Goal: Register for event/course

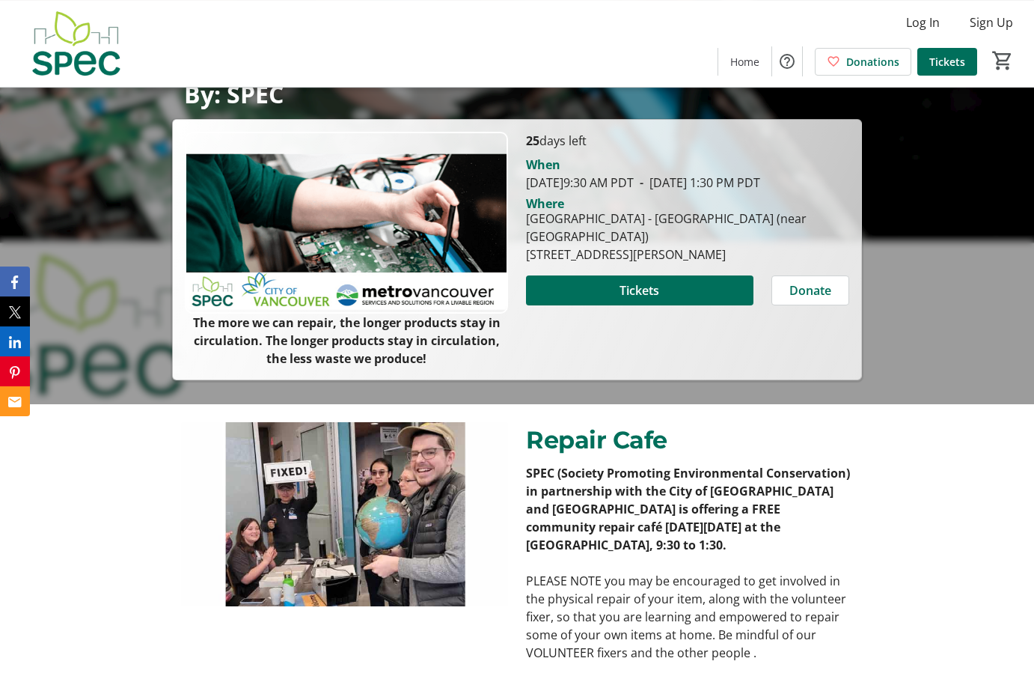
scroll to position [305, 0]
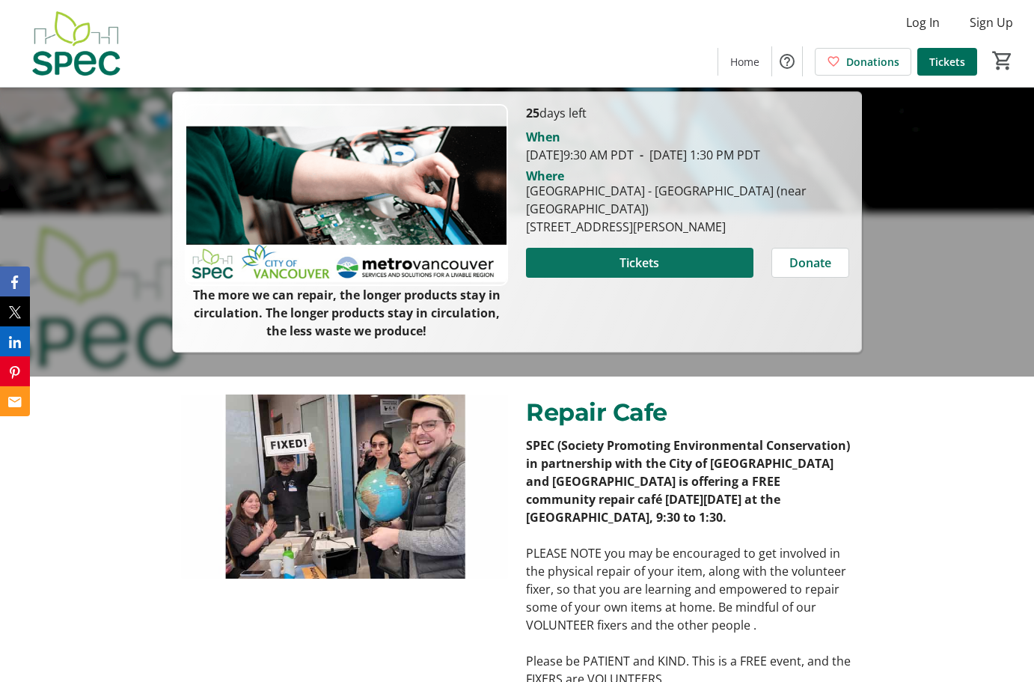
click at [632, 272] on span "Tickets" at bounding box center [640, 263] width 40 height 18
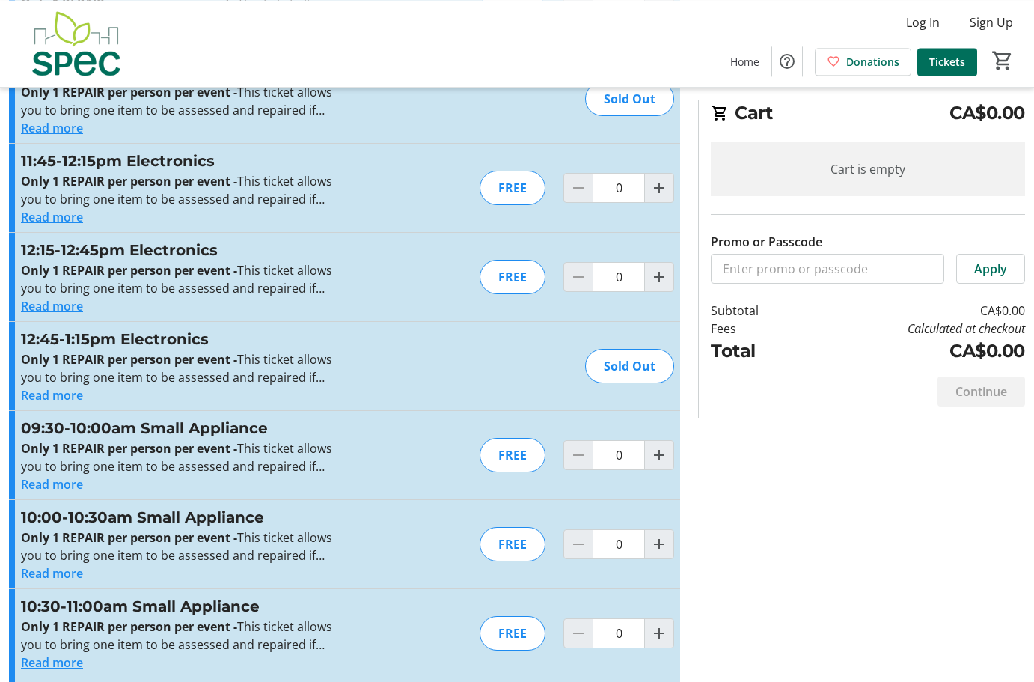
scroll to position [2367, 0]
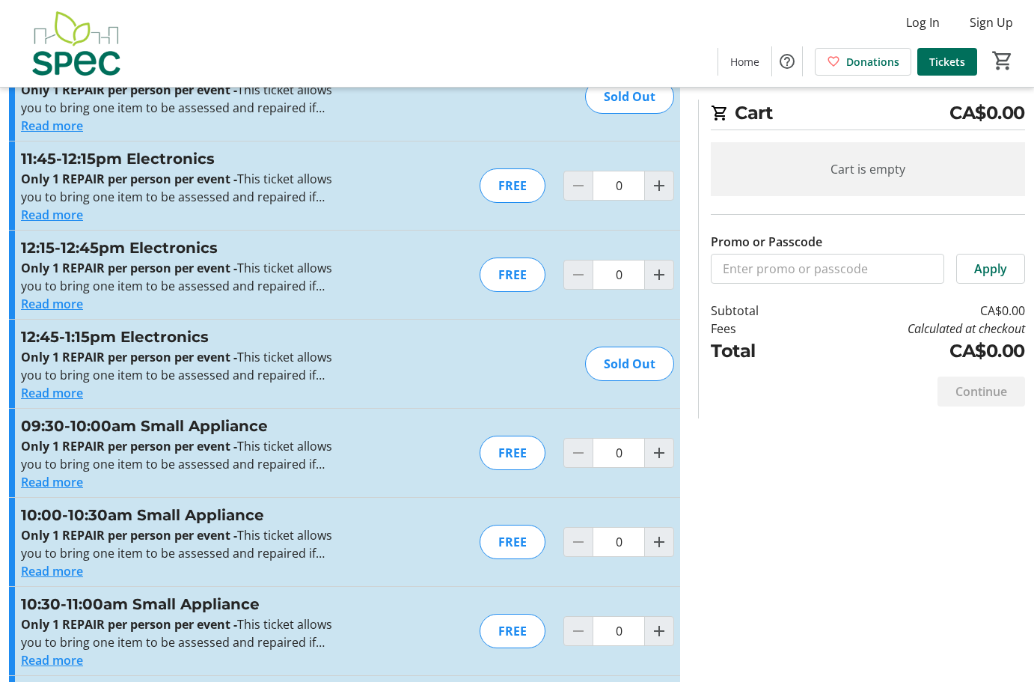
click at [58, 484] on button "Read more" at bounding box center [52, 482] width 62 height 18
click at [58, 473] on p "Only 1 REPAIR per person per event - This ticket allows you to bring one item t…" at bounding box center [184, 455] width 327 height 36
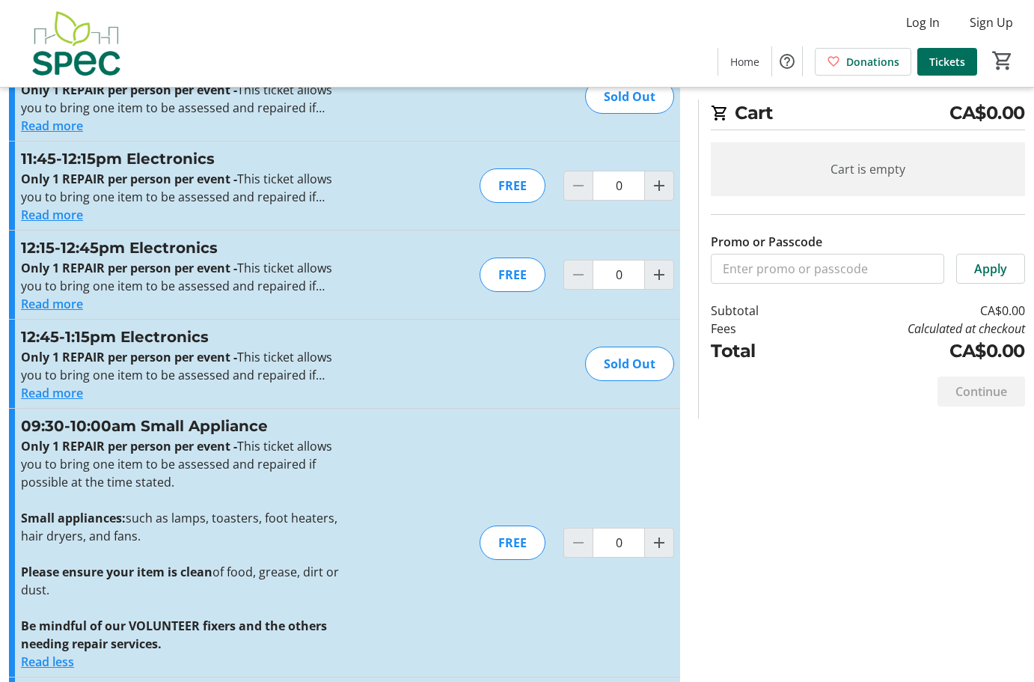
click at [516, 543] on div "FREE" at bounding box center [513, 542] width 66 height 34
click at [662, 544] on mat-icon "Increment by one" at bounding box center [659, 543] width 18 height 18
type input "1"
click at [662, 544] on div at bounding box center [659, 543] width 30 height 30
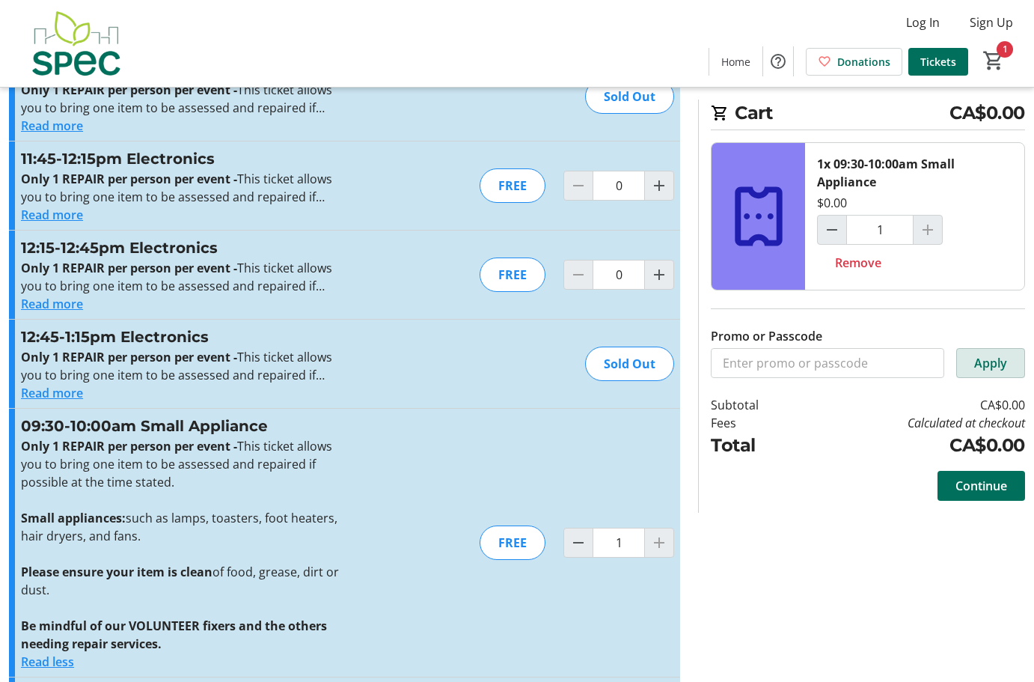
click at [995, 363] on span "Apply" at bounding box center [990, 363] width 33 height 18
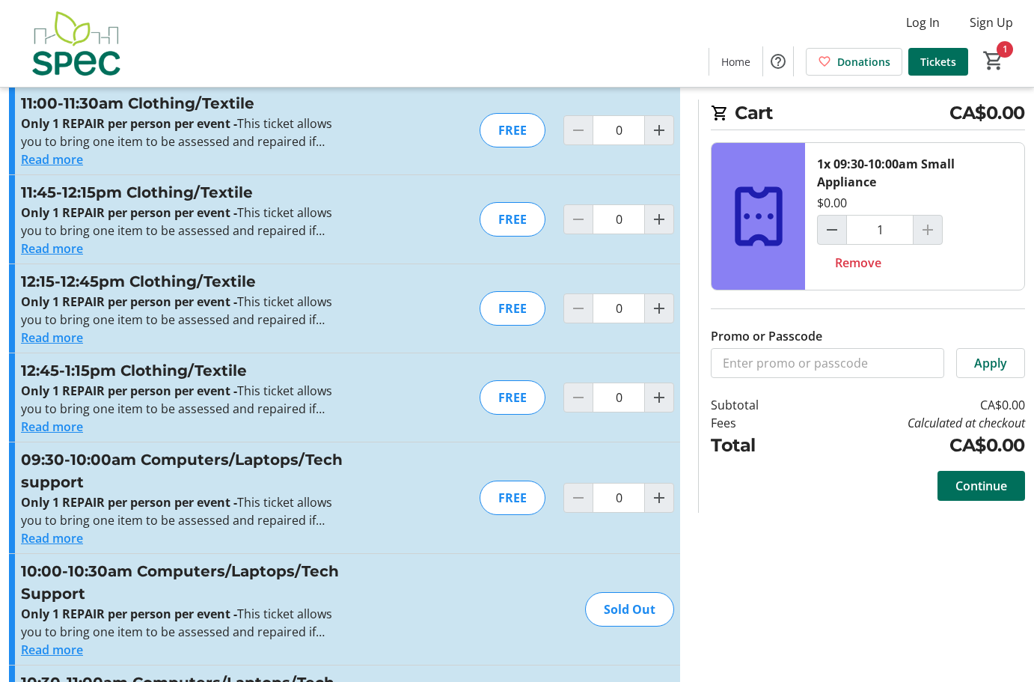
scroll to position [0, 0]
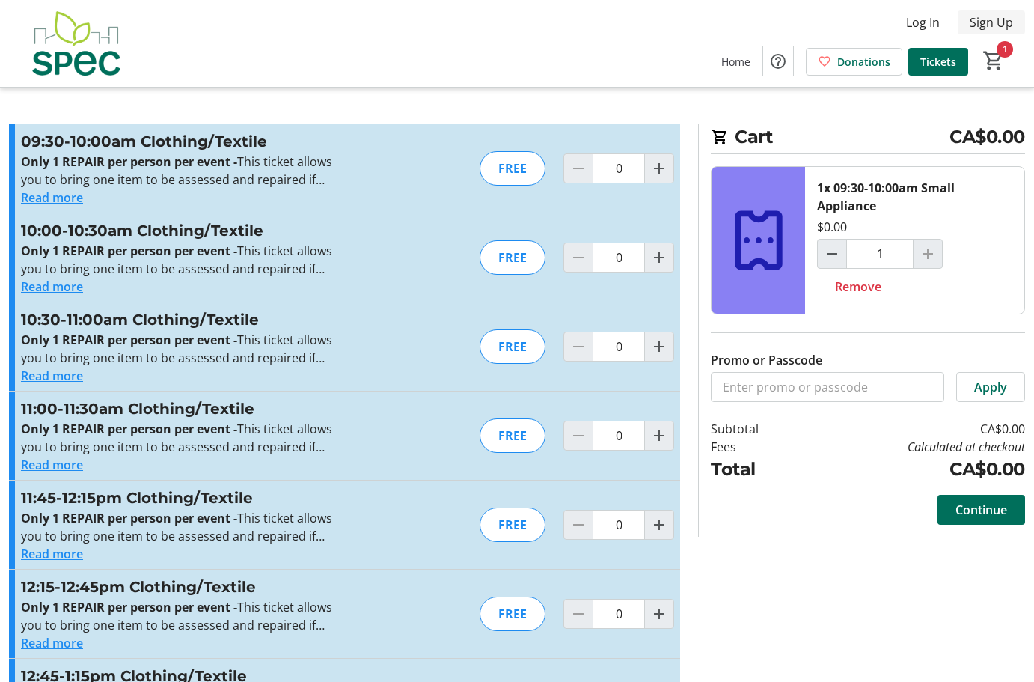
click at [998, 20] on span "Sign Up" at bounding box center [991, 22] width 43 height 18
click at [986, 21] on span "Sign Up" at bounding box center [991, 22] width 43 height 18
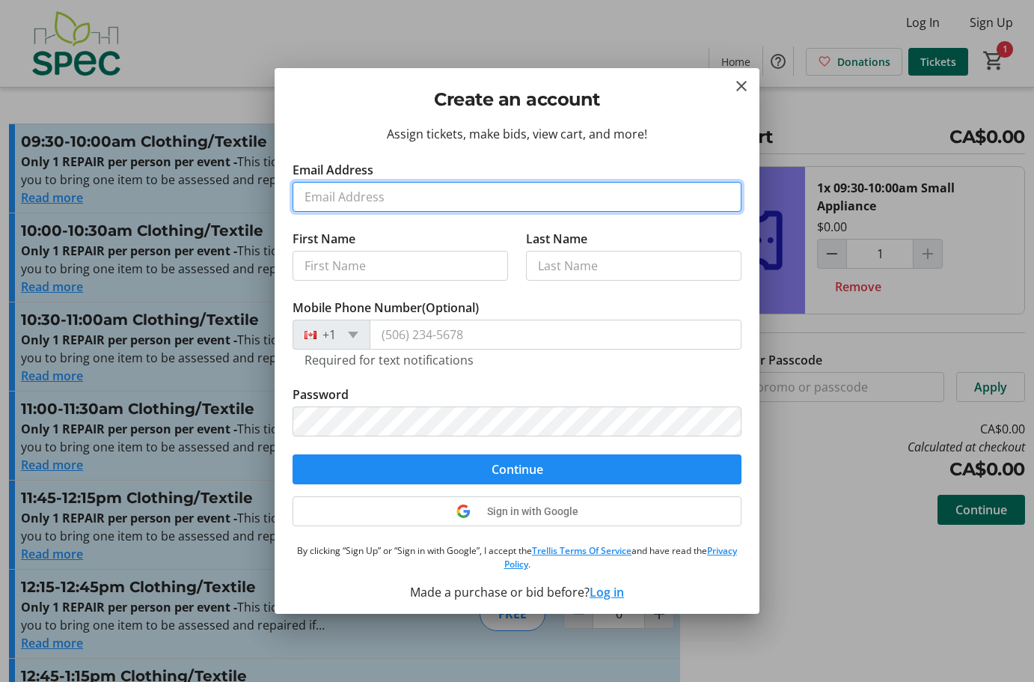
click at [338, 200] on input "Email Address" at bounding box center [517, 197] width 449 height 30
type input "[EMAIL_ADDRESS][DOMAIN_NAME]"
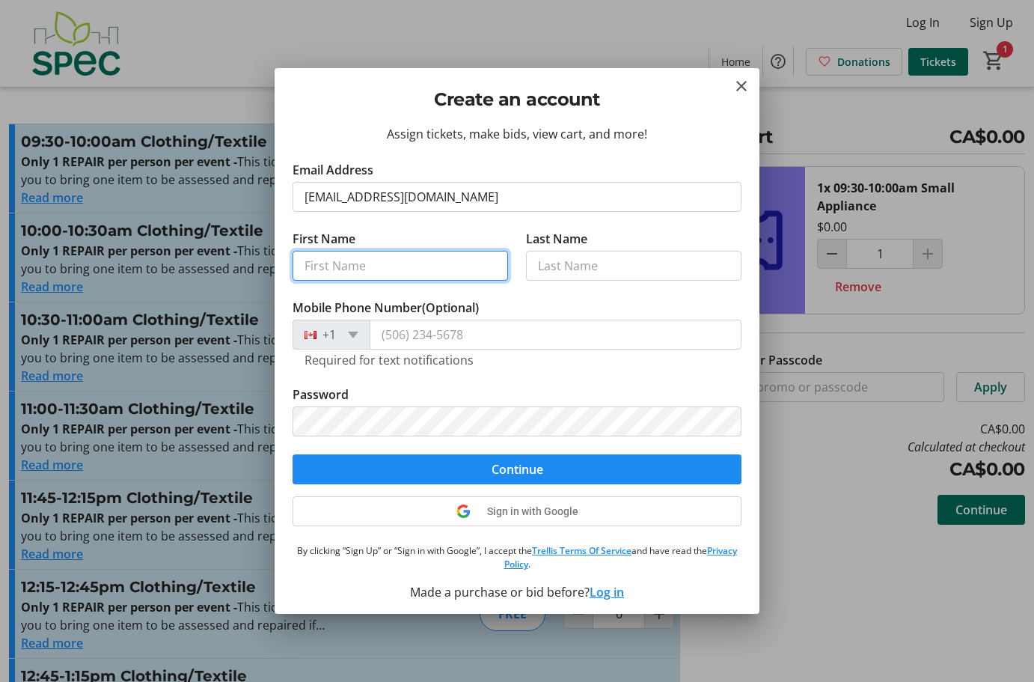
click at [342, 264] on input "First Name" at bounding box center [401, 266] width 216 height 30
type input "[PERSON_NAME]"
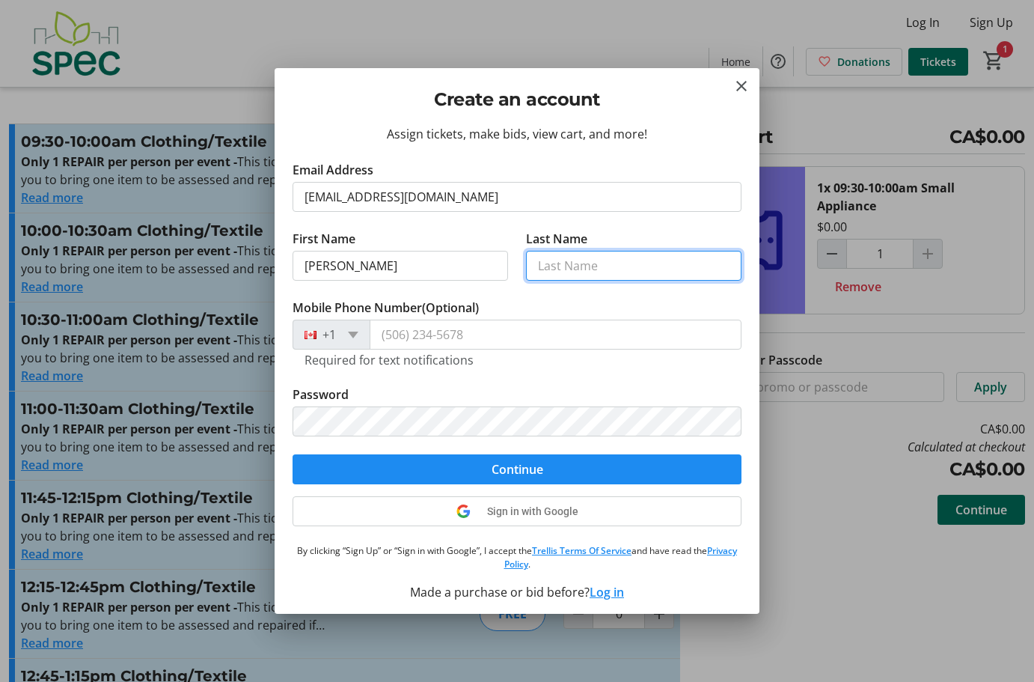
click at [574, 258] on input "Last Name" at bounding box center [634, 266] width 216 height 30
type input "[PERSON_NAME]"
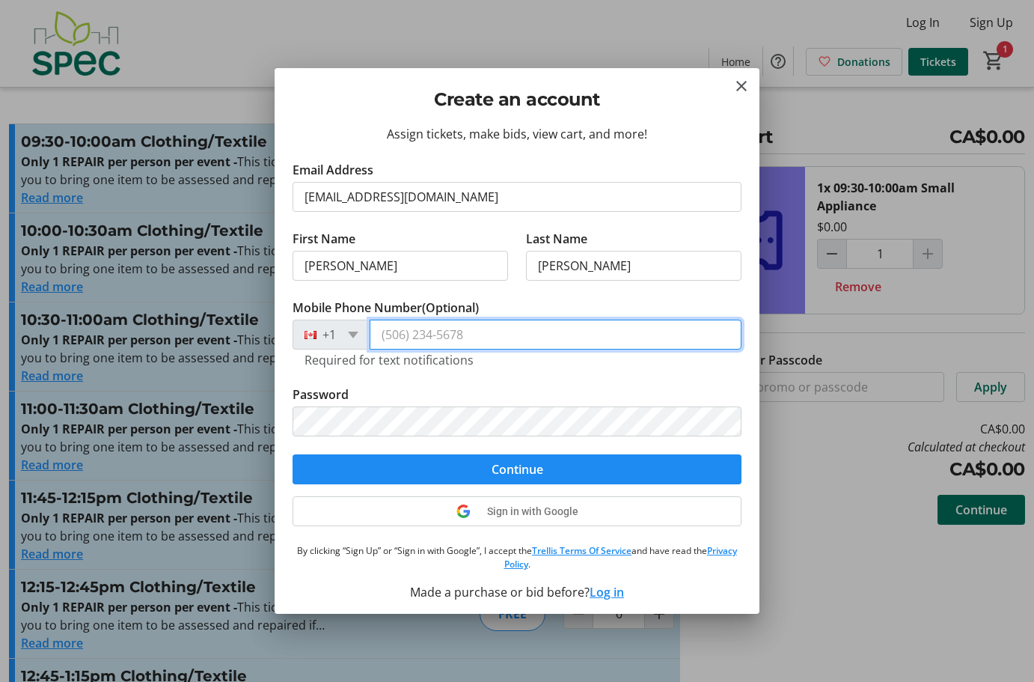
click at [402, 337] on input "Mobile Phone Number (Optional)" at bounding box center [556, 335] width 372 height 30
type input "[PHONE_NUMBER]"
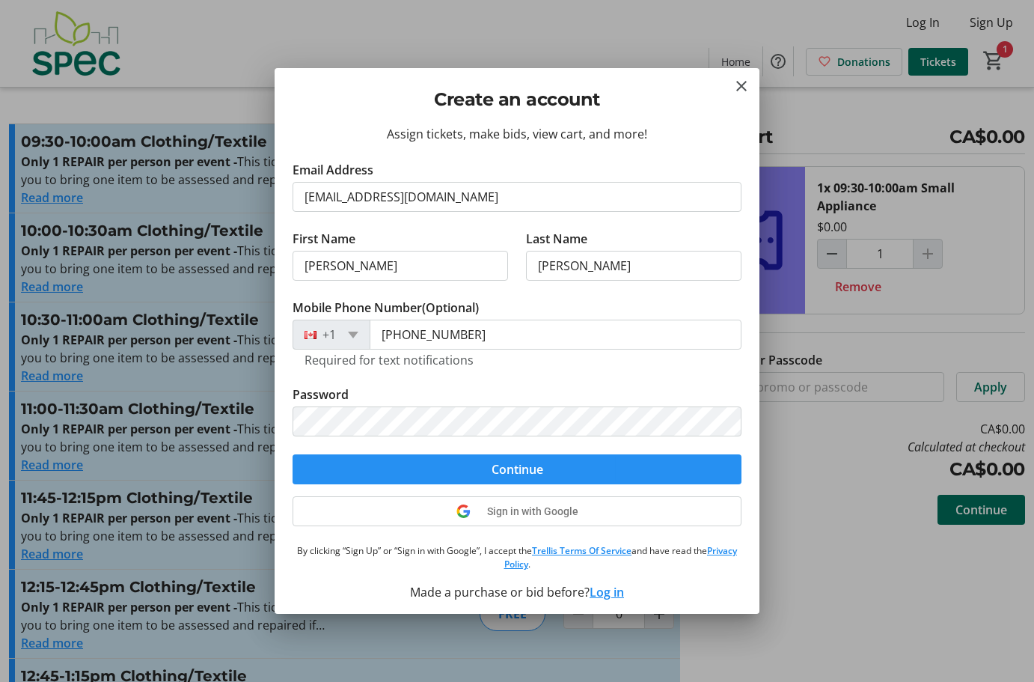
click at [515, 471] on span "Continue" at bounding box center [518, 469] width 52 height 18
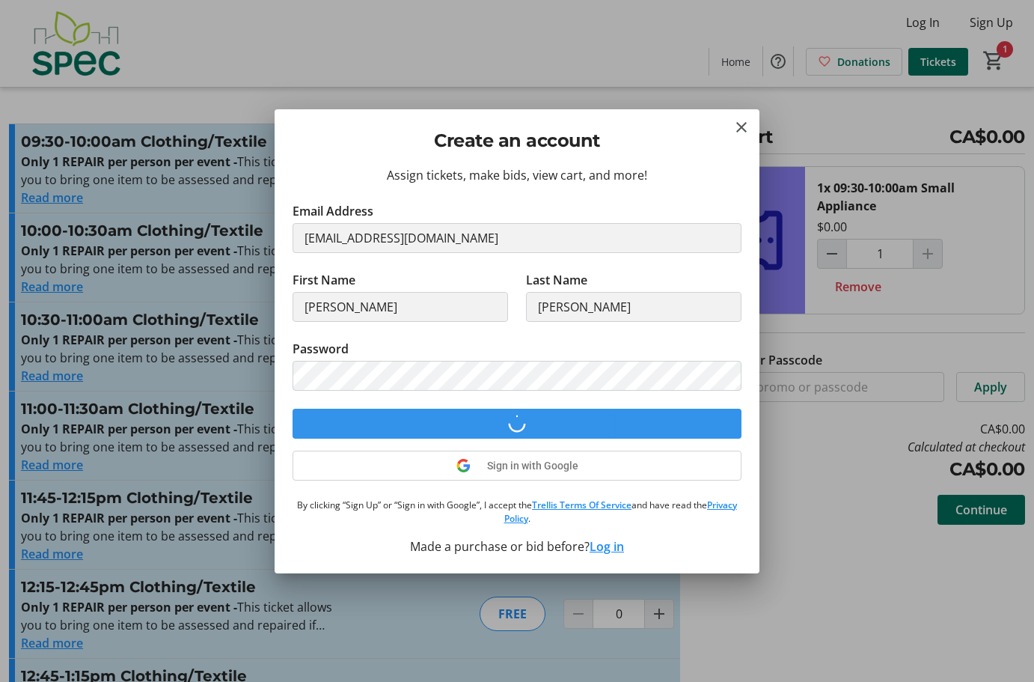
click at [515, 471] on div "Sign in with Google" at bounding box center [517, 466] width 449 height 30
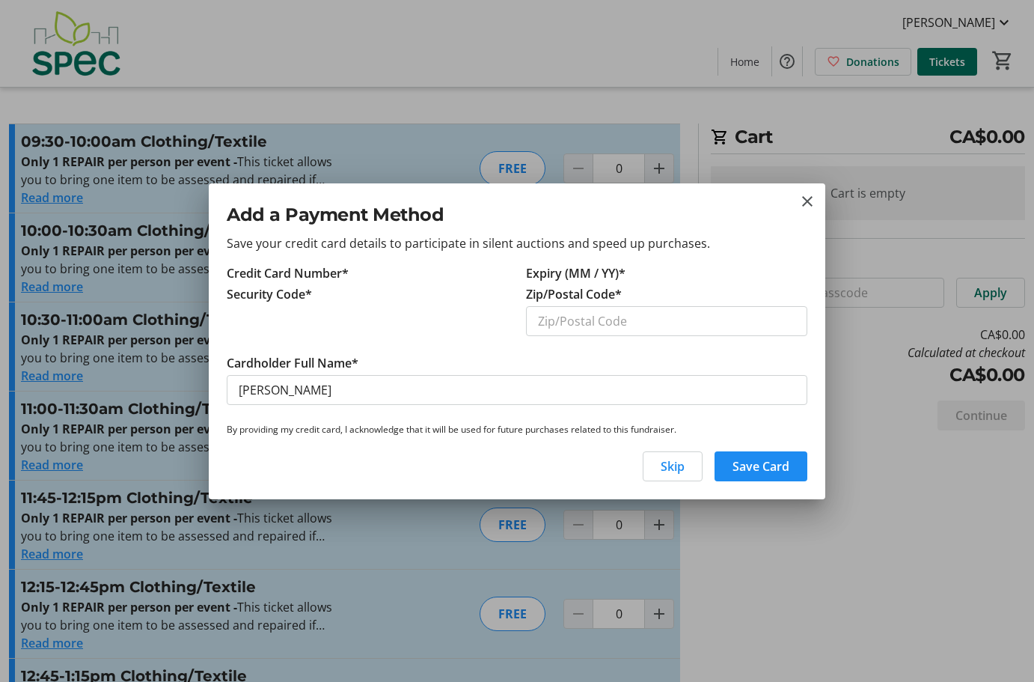
type input "0"
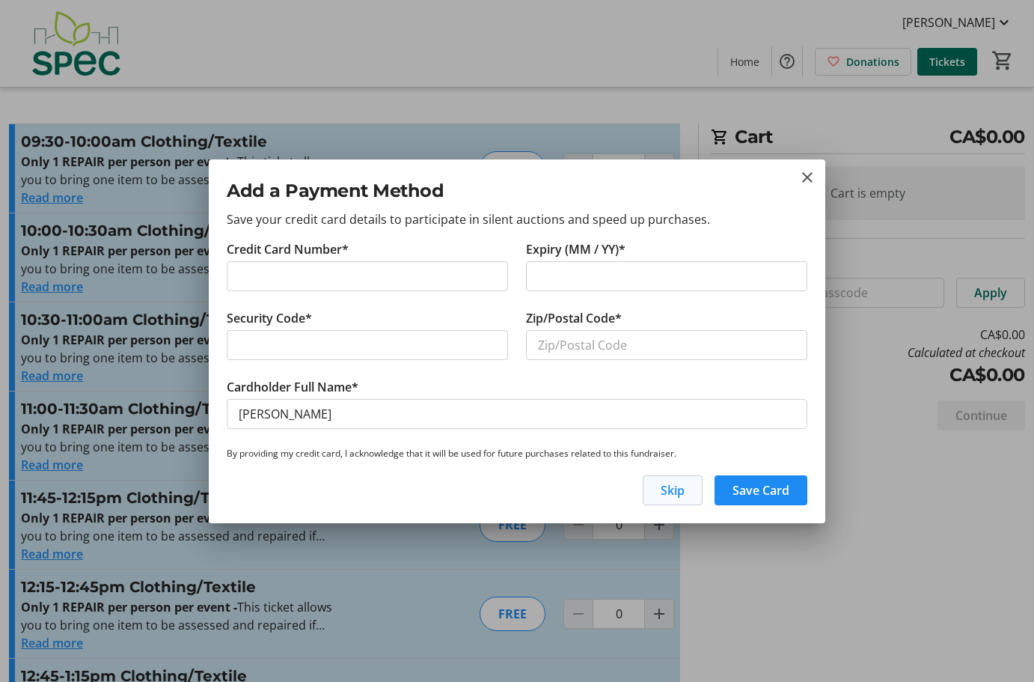
click at [678, 491] on span "Skip" at bounding box center [673, 490] width 24 height 18
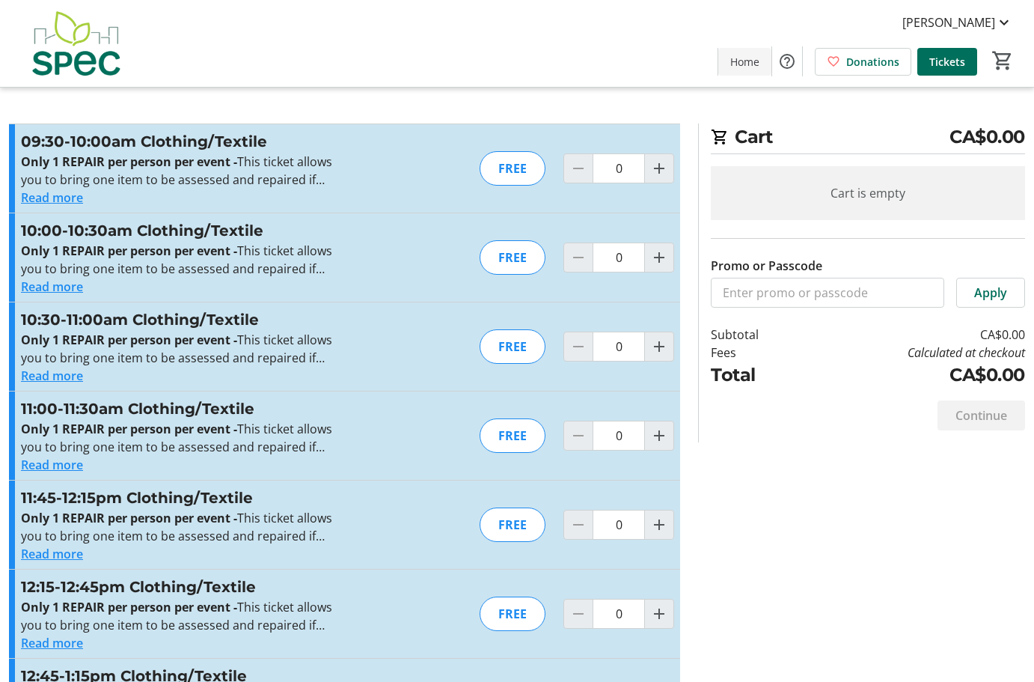
click at [743, 66] on span "Home" at bounding box center [744, 62] width 29 height 16
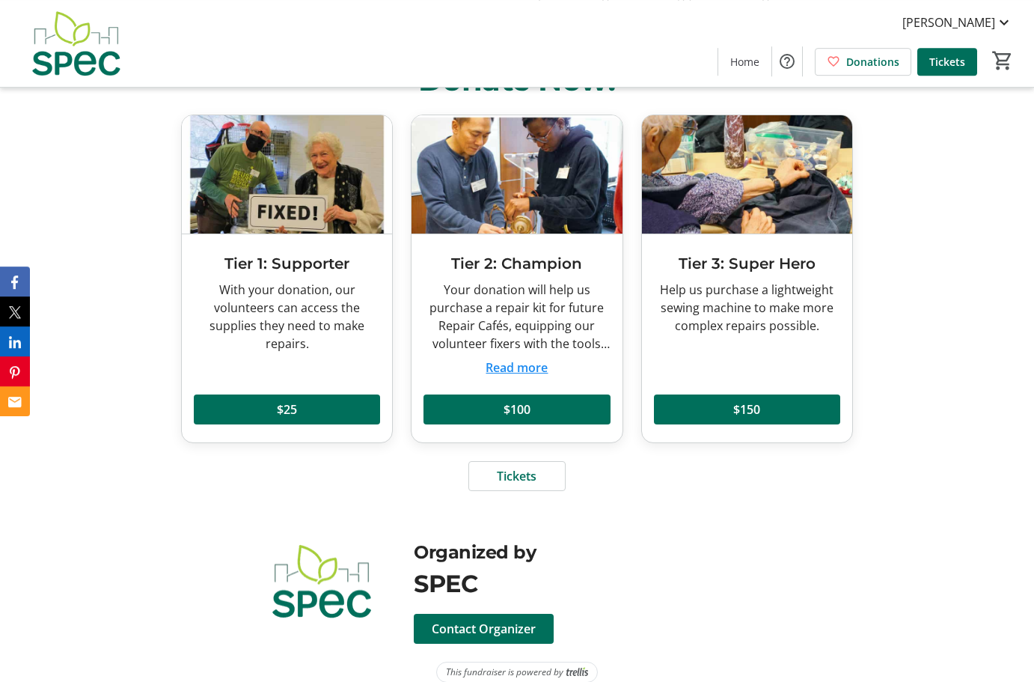
scroll to position [2140, 0]
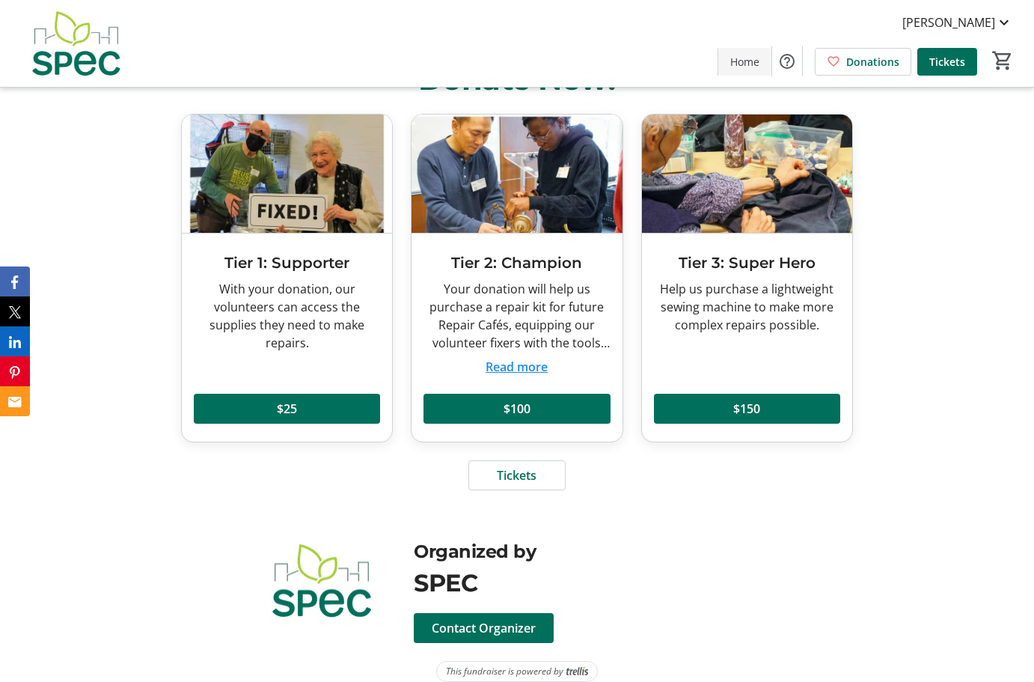
click at [750, 61] on span "Home" at bounding box center [744, 62] width 29 height 16
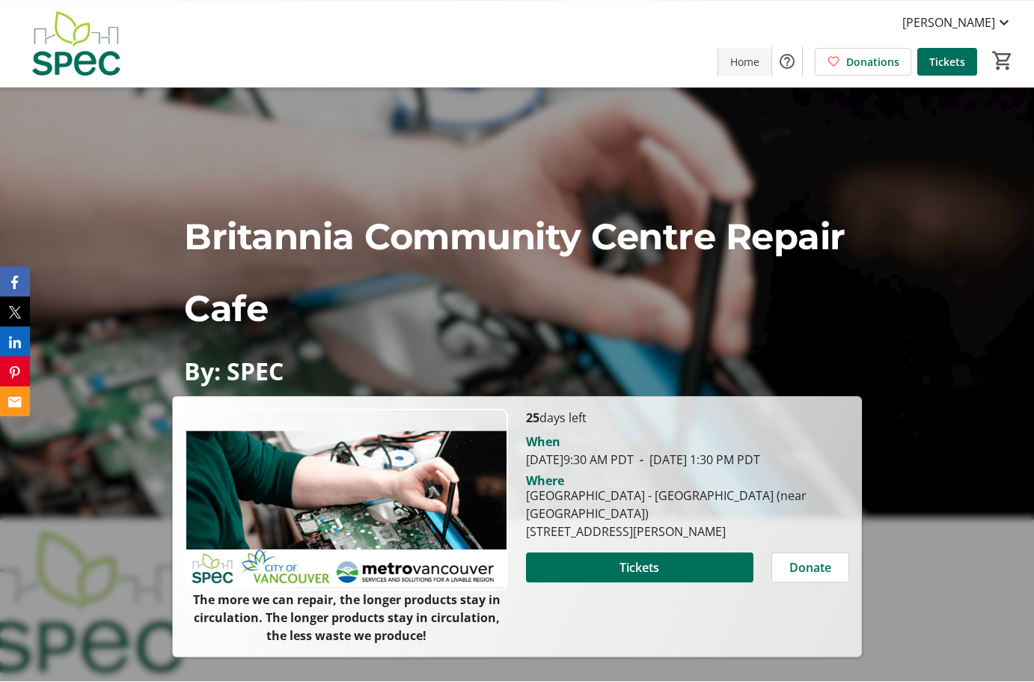
scroll to position [0, 0]
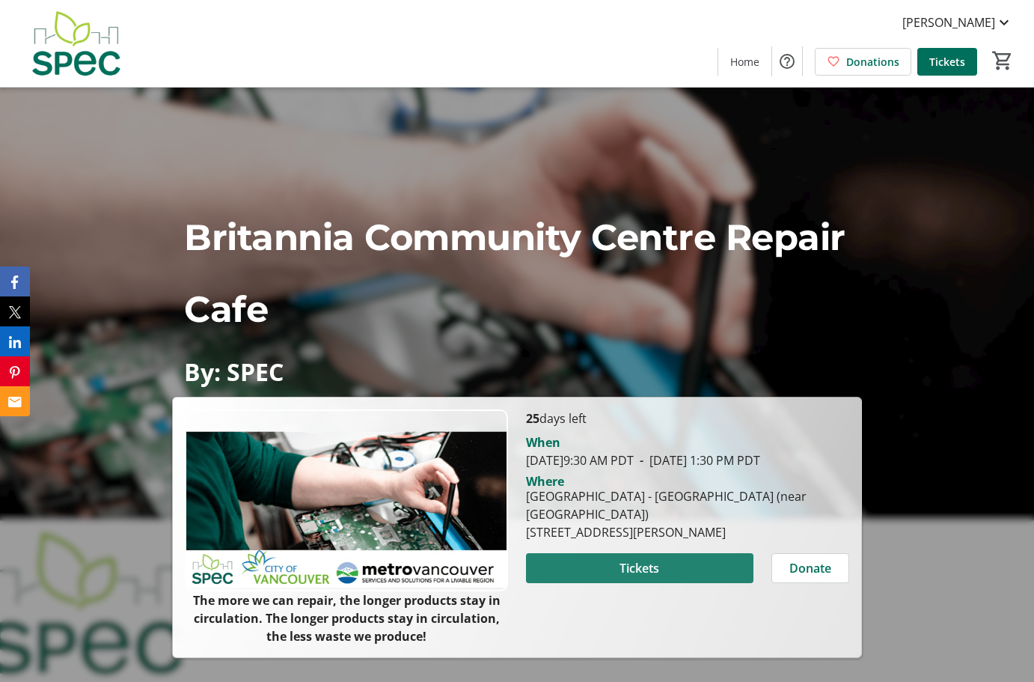
click at [635, 577] on span "Tickets" at bounding box center [640, 568] width 40 height 18
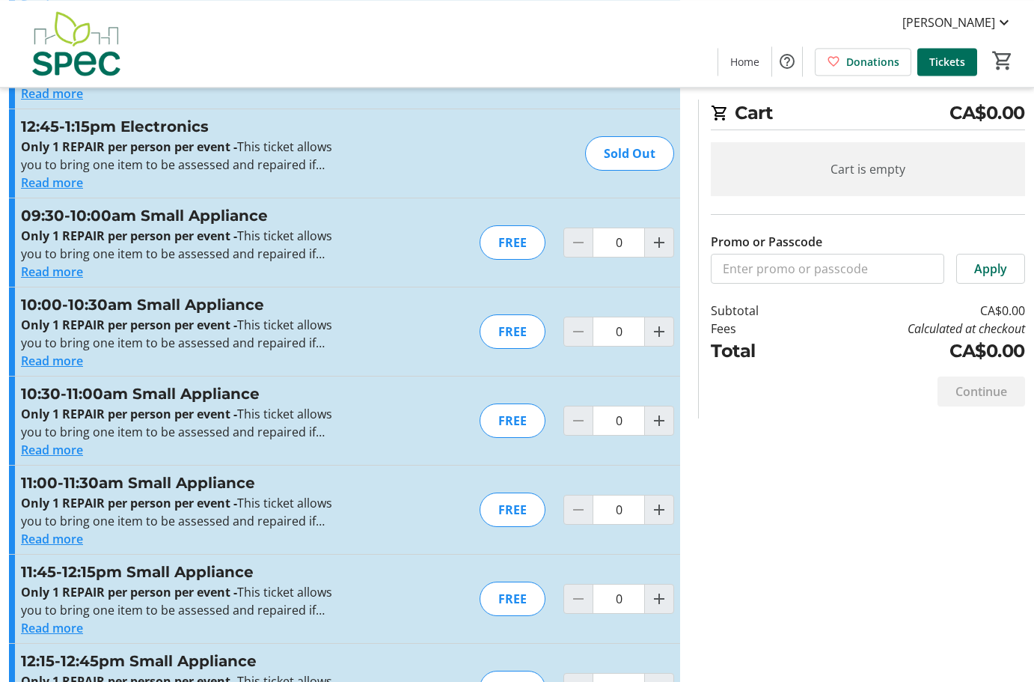
scroll to position [2596, 0]
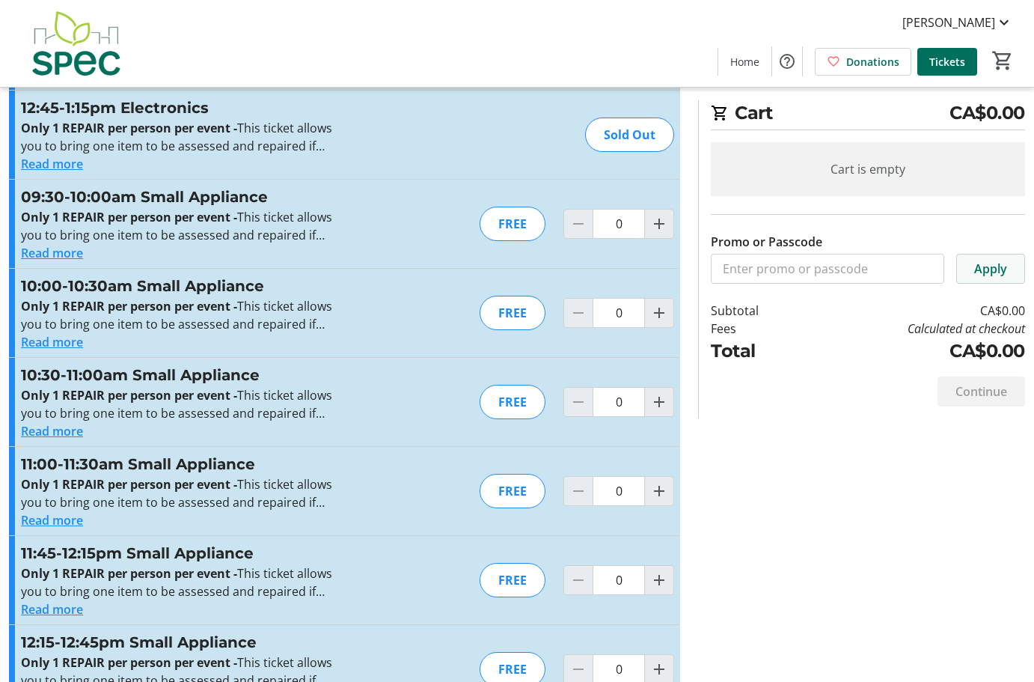
click at [998, 266] on span "Apply" at bounding box center [990, 269] width 33 height 18
click at [995, 267] on span "Apply" at bounding box center [990, 269] width 33 height 18
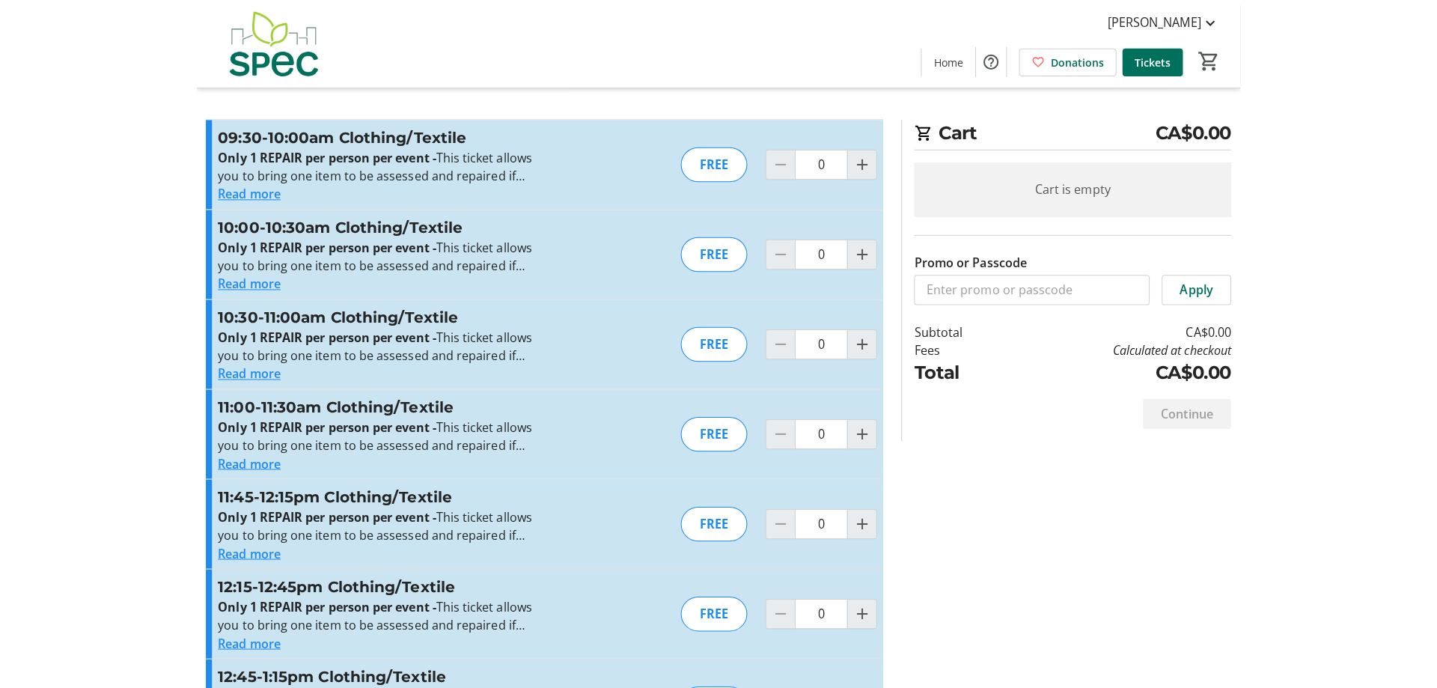
scroll to position [0, 0]
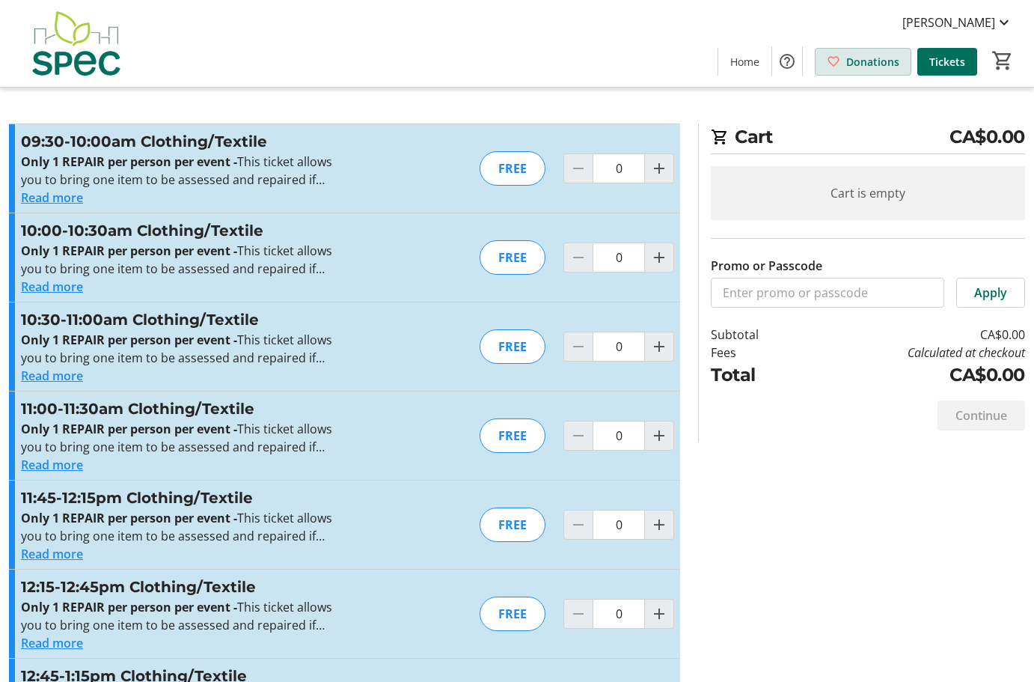
click at [867, 58] on span "Donations" at bounding box center [872, 62] width 53 height 16
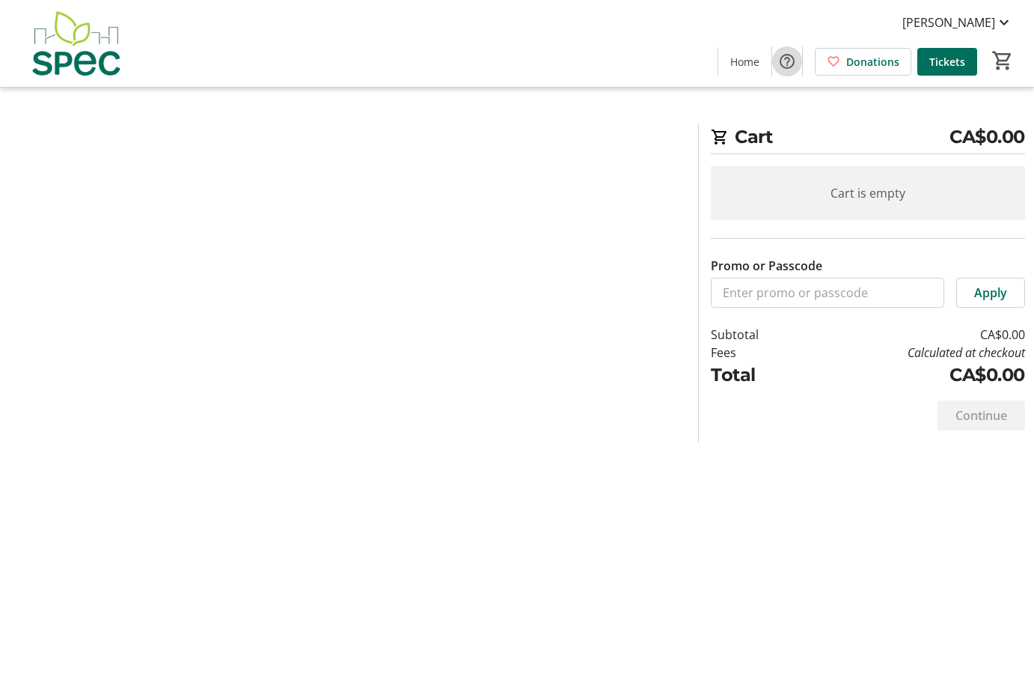
click at [789, 61] on mat-icon "Help" at bounding box center [787, 61] width 18 height 18
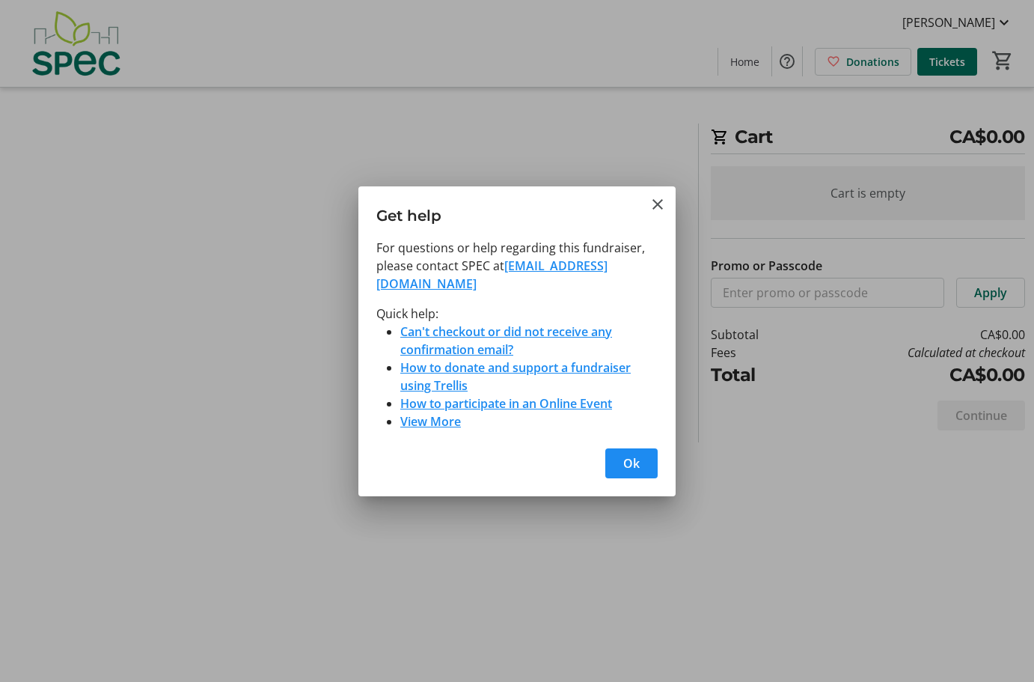
click at [480, 395] on link "How to participate in an Online Event" at bounding box center [506, 403] width 212 height 16
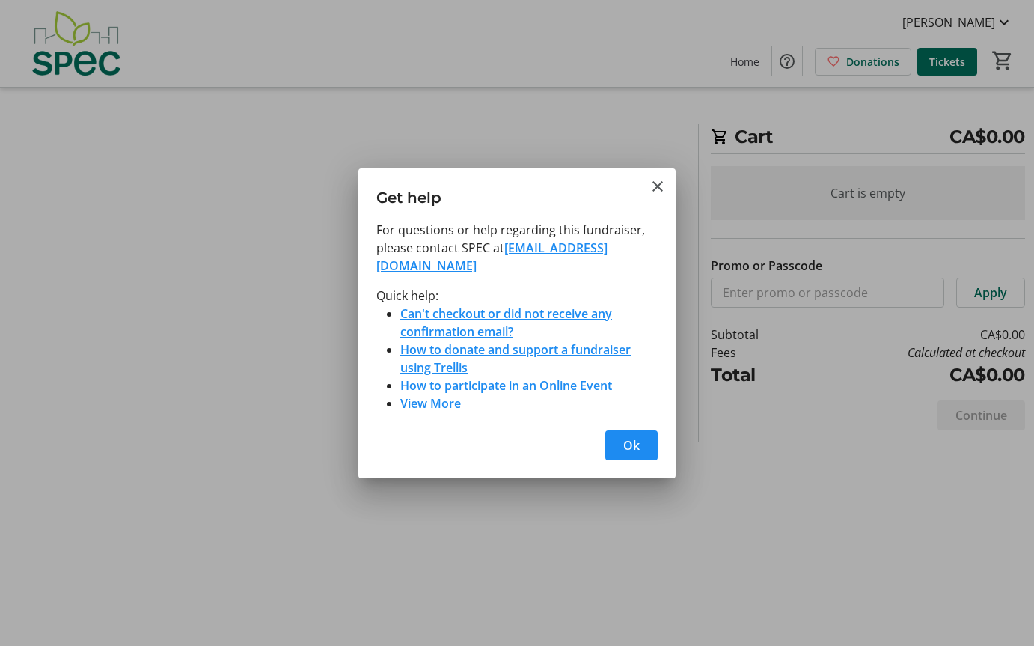
click at [429, 395] on link "View More" at bounding box center [430, 403] width 61 height 16
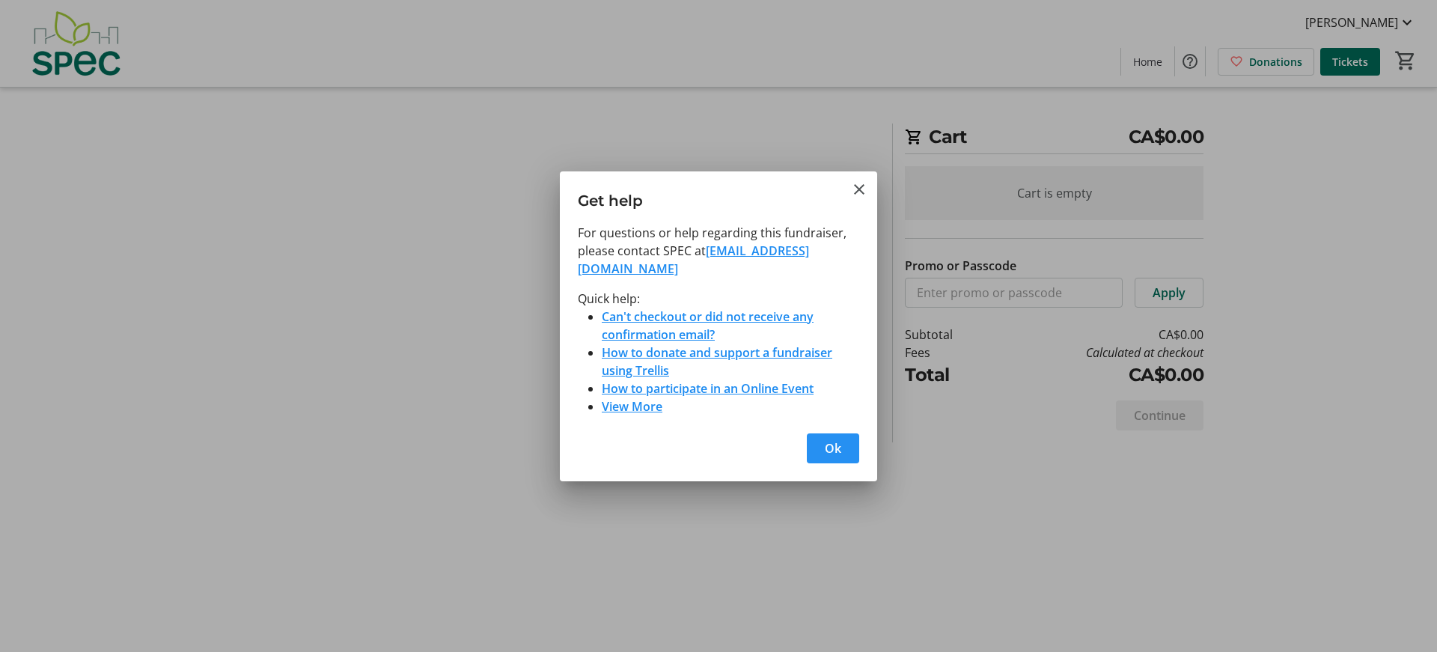
click at [833, 439] on span "Ok" at bounding box center [833, 448] width 16 height 18
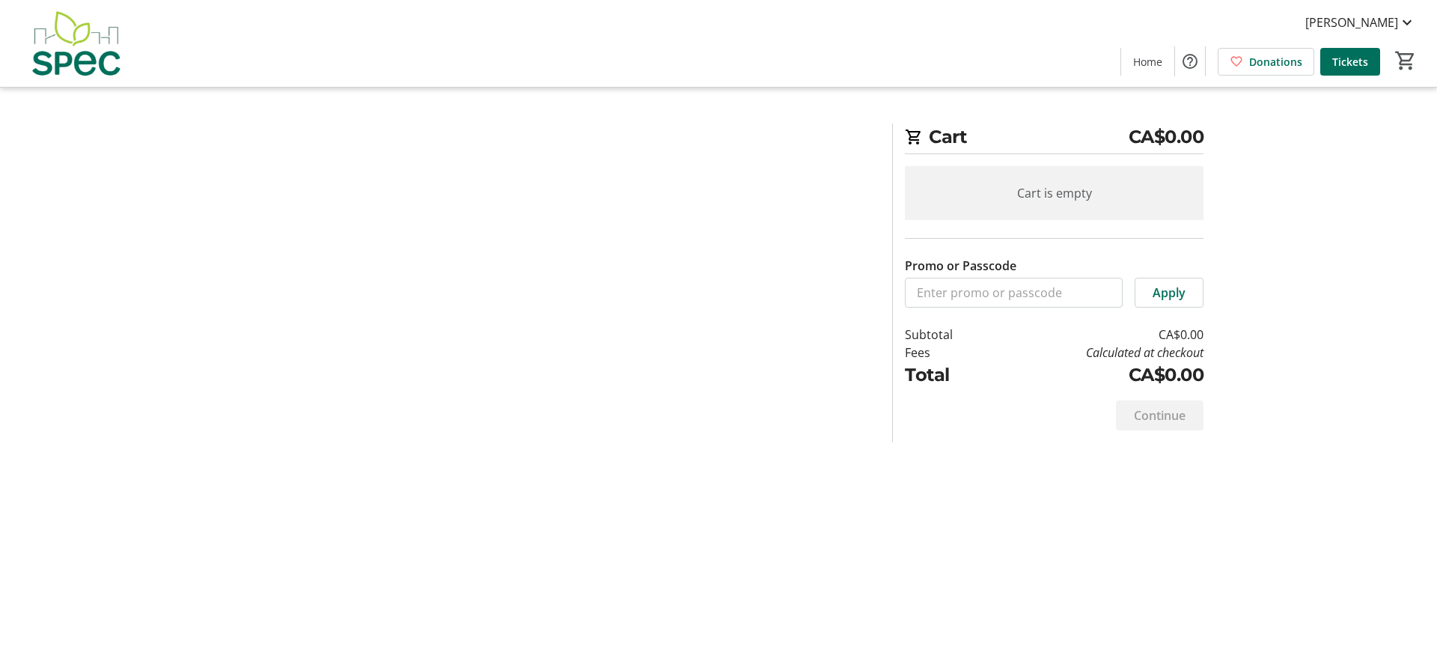
click at [833, 439] on span "Ok" at bounding box center [833, 448] width 16 height 18
click at [656, 39] on div "[PERSON_NAME] Home Donations Tickets 0" at bounding box center [718, 43] width 1437 height 87
